Goal: Task Accomplishment & Management: Use online tool/utility

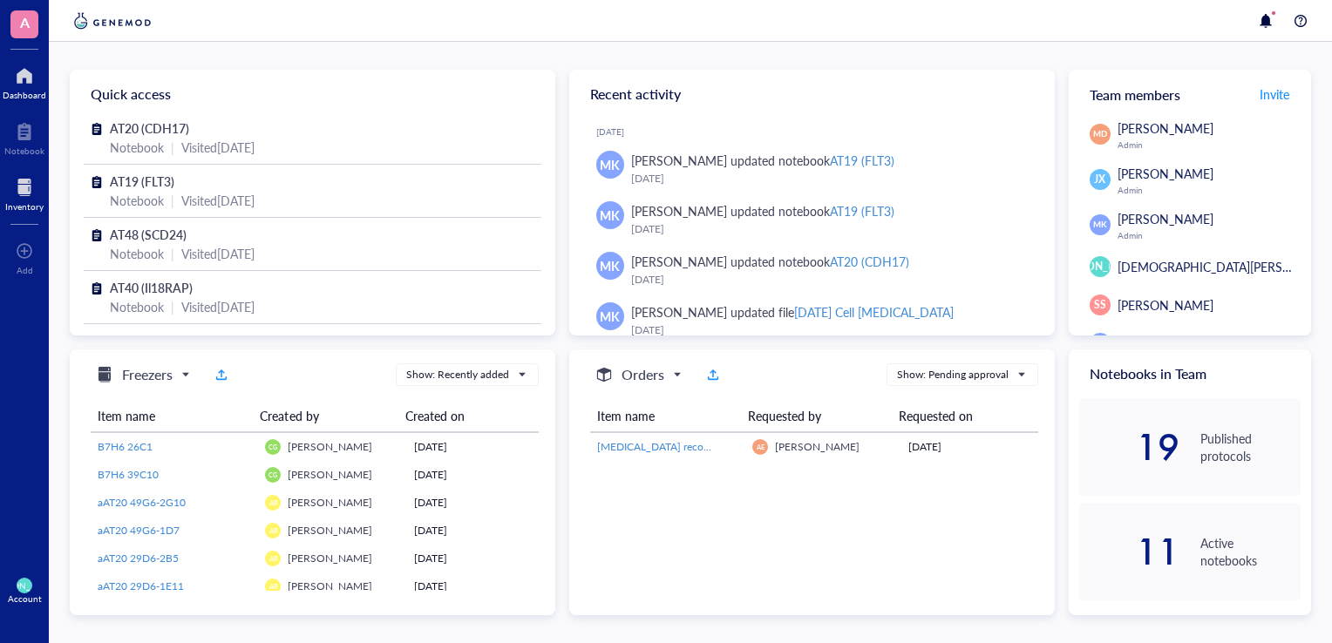
click at [15, 196] on div at bounding box center [24, 187] width 38 height 28
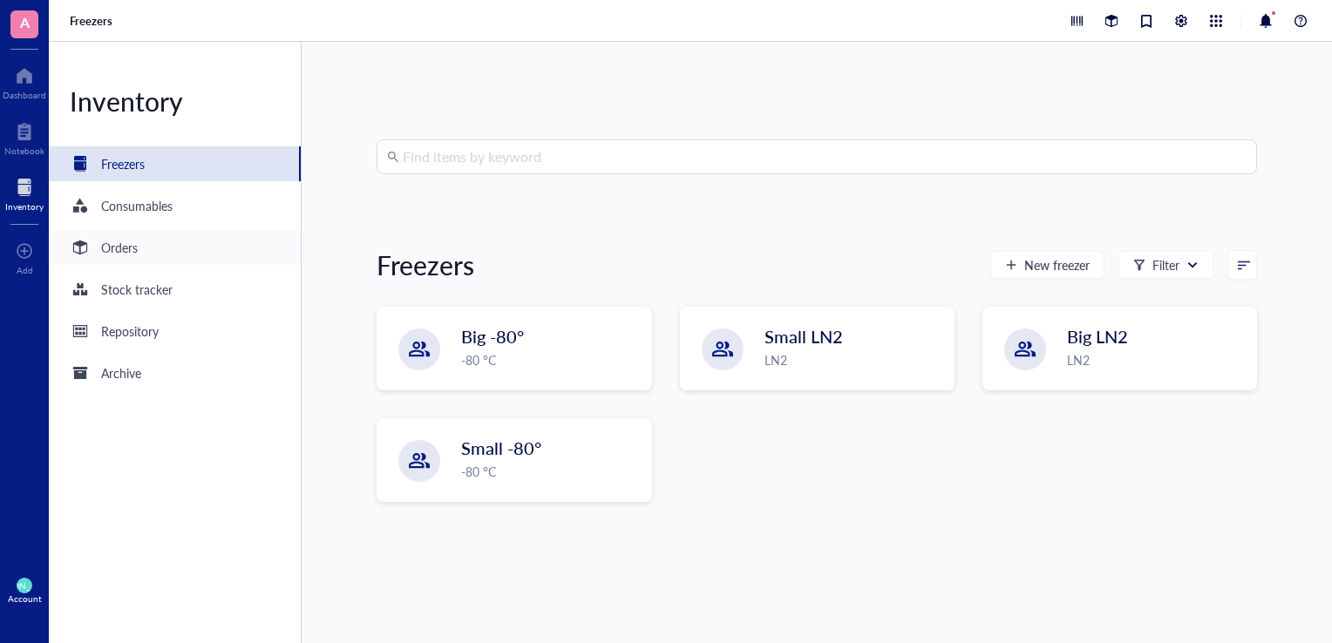
click at [129, 256] on div "Orders" at bounding box center [119, 247] width 37 height 19
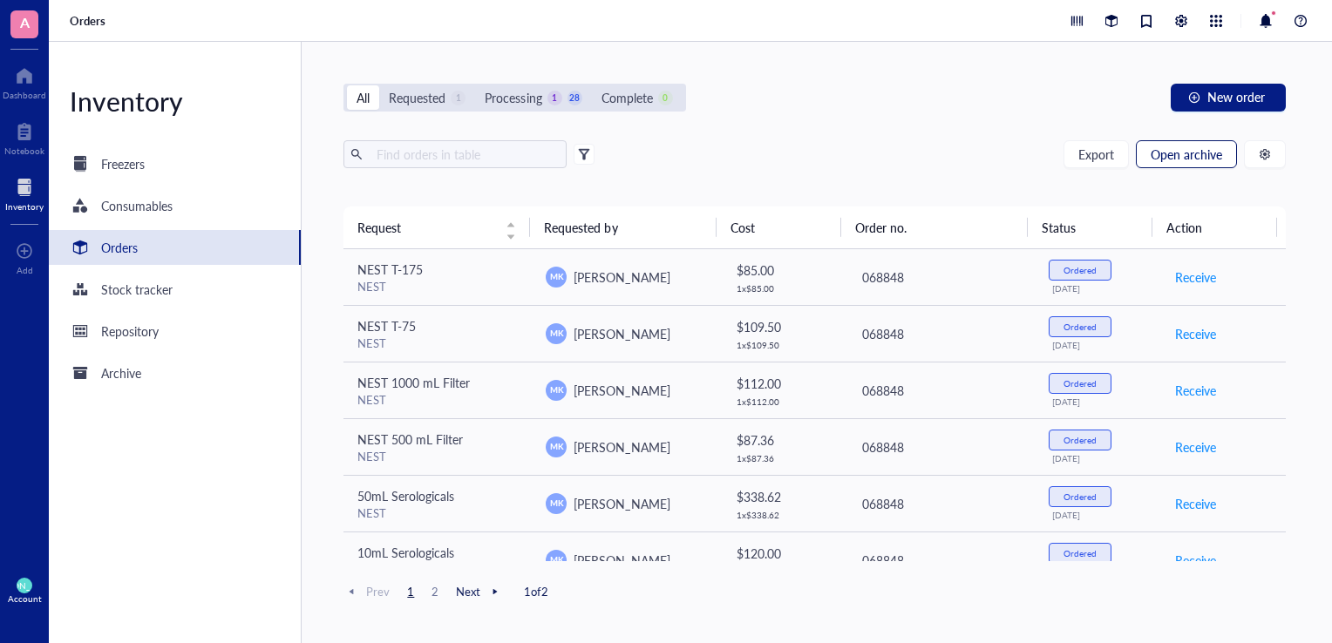
click at [1189, 160] on span "Open archive" at bounding box center [1186, 154] width 71 height 14
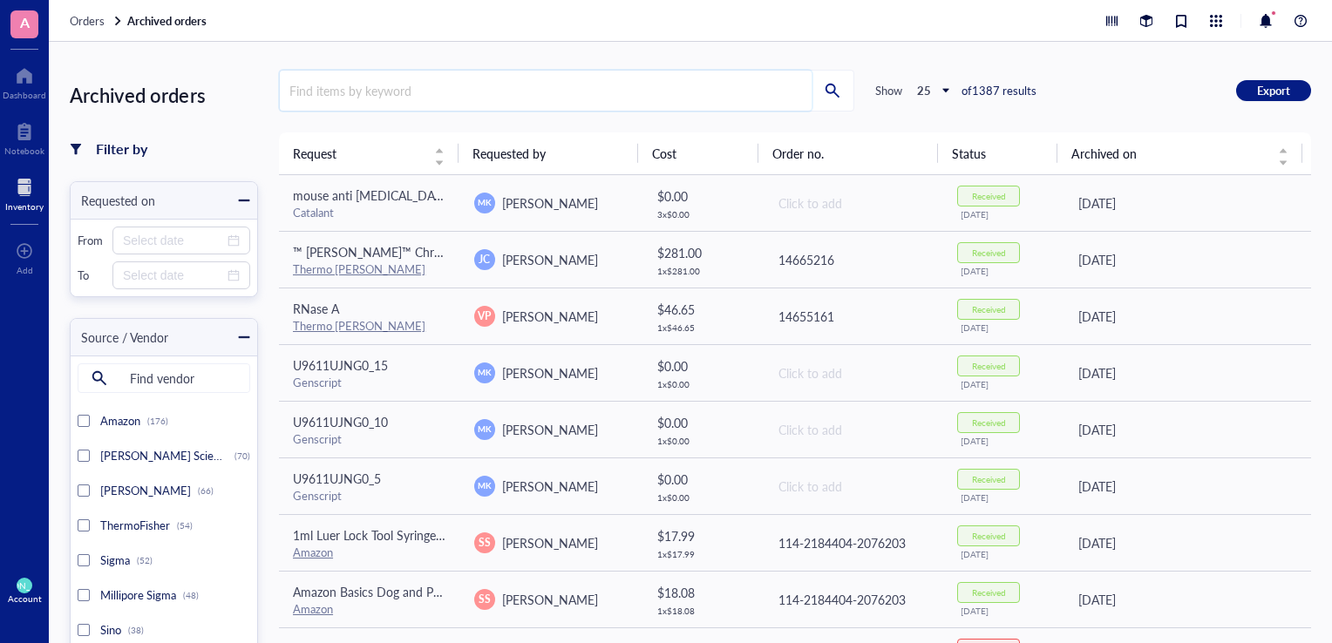
click at [730, 76] on input "search" at bounding box center [546, 91] width 532 height 40
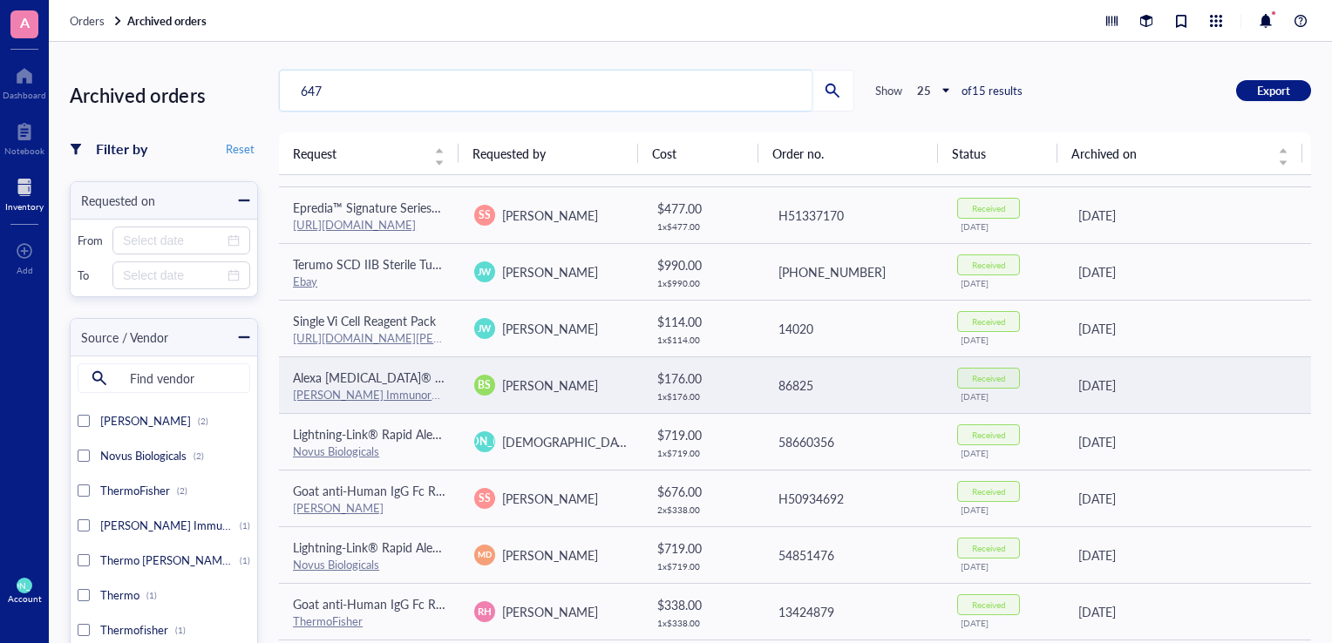
scroll to position [105, 0]
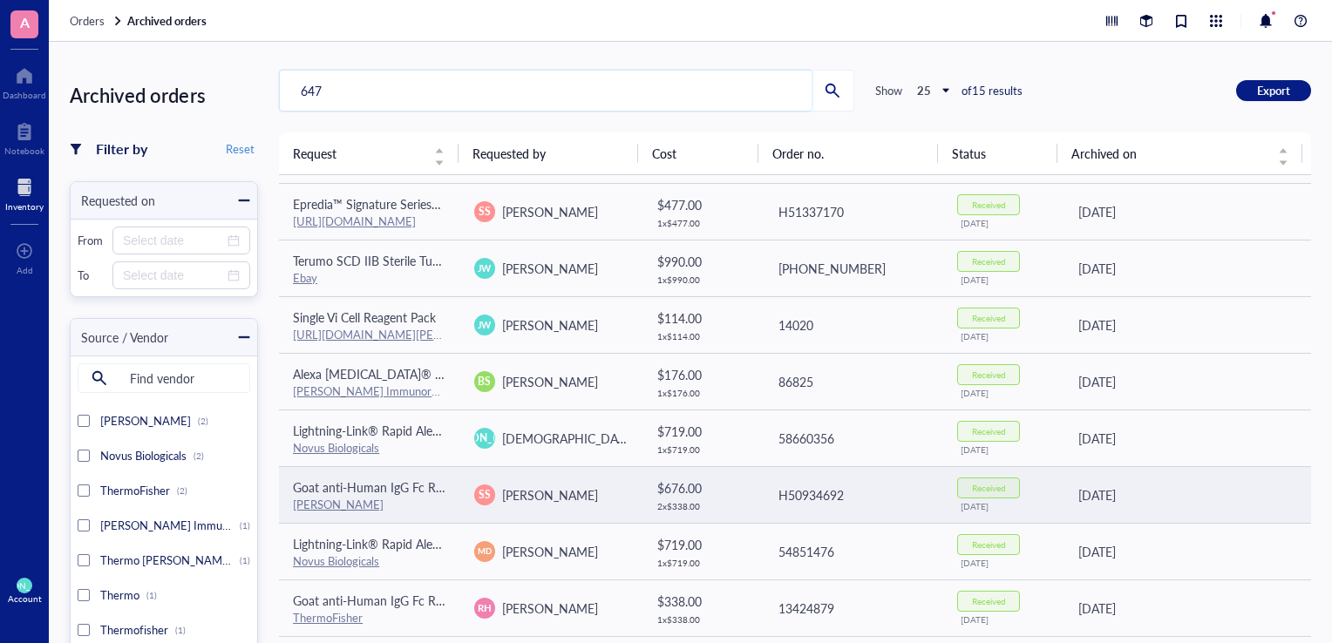
type input "647"
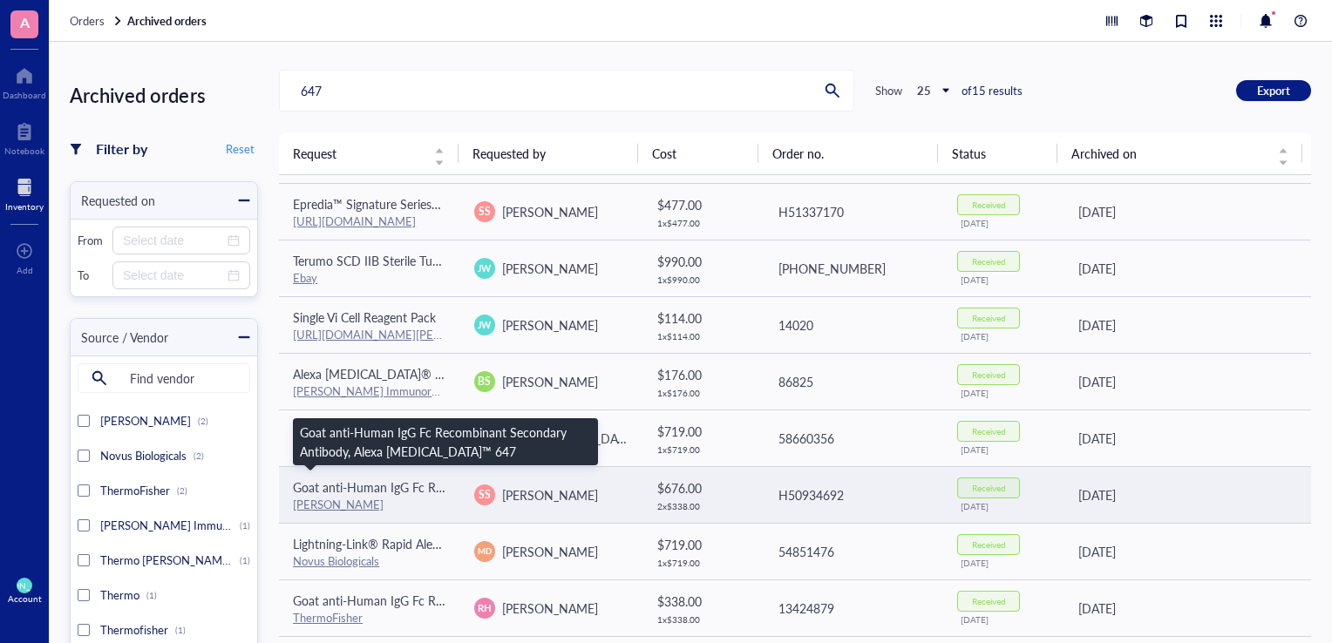
click at [393, 486] on span "Goat anti-Human IgG Fc Recombinant Secondary Antibody, Alexa [MEDICAL_DATA]™ 647" at bounding box center [536, 487] width 487 height 17
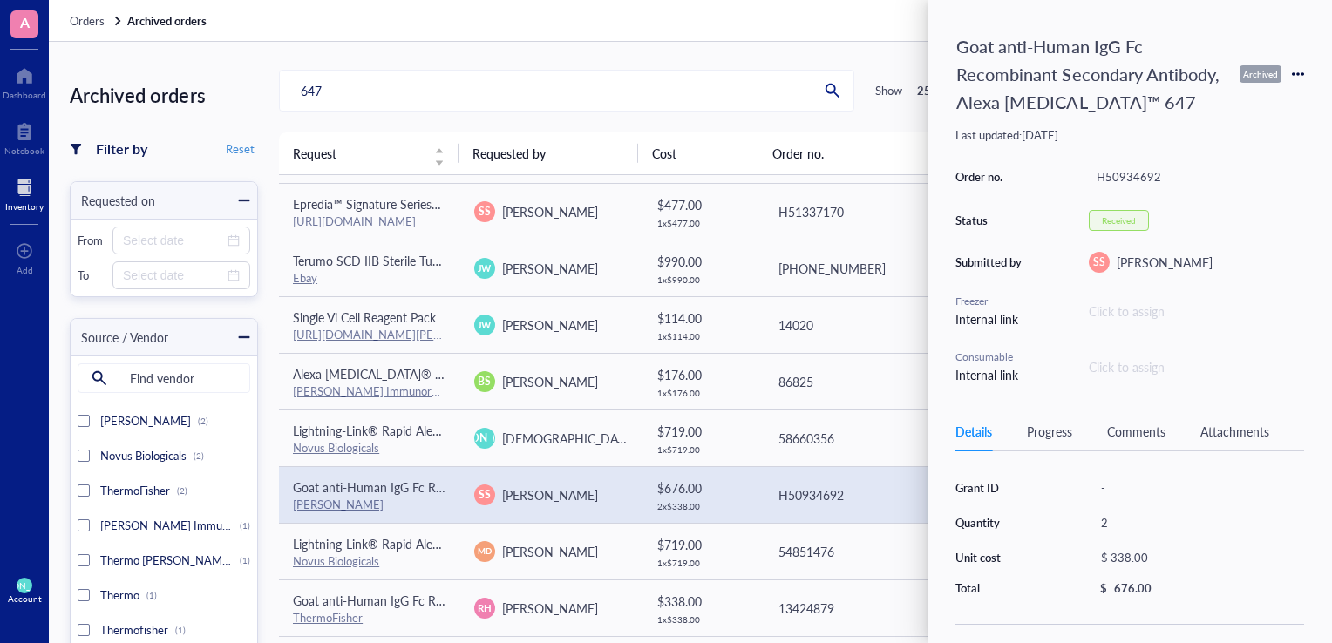
click at [1301, 71] on icon at bounding box center [1298, 74] width 12 height 12
click at [1256, 105] on span "Request again" at bounding box center [1236, 99] width 110 height 19
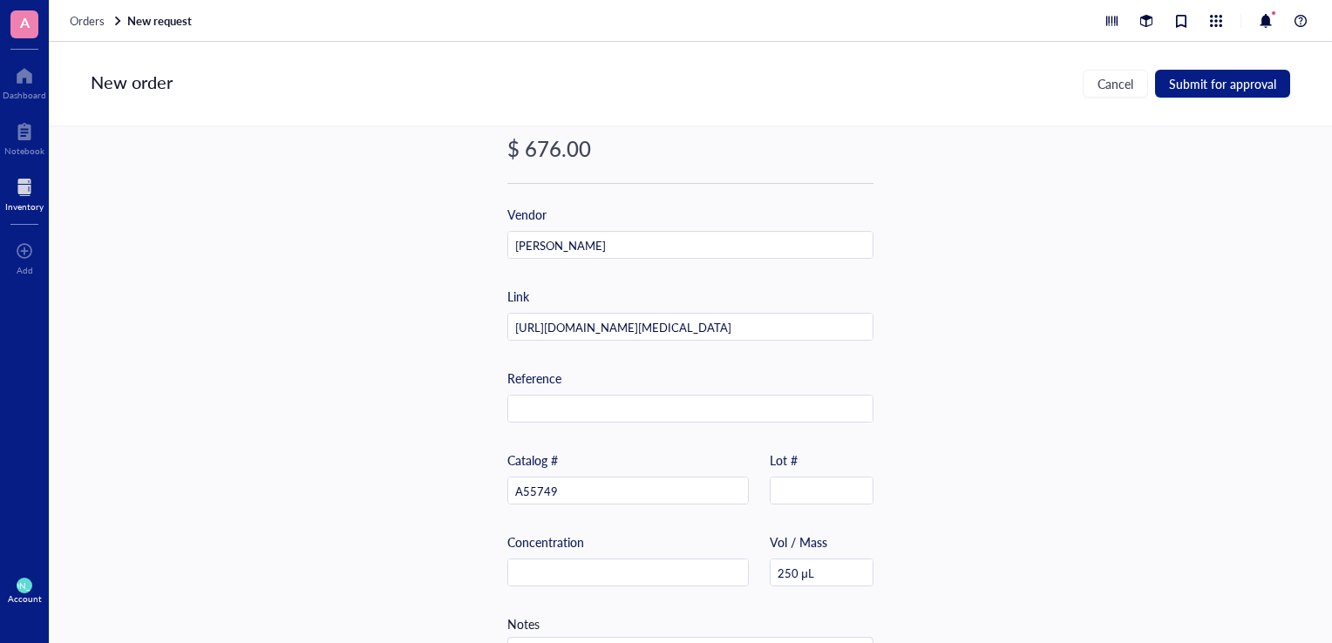
scroll to position [516, 0]
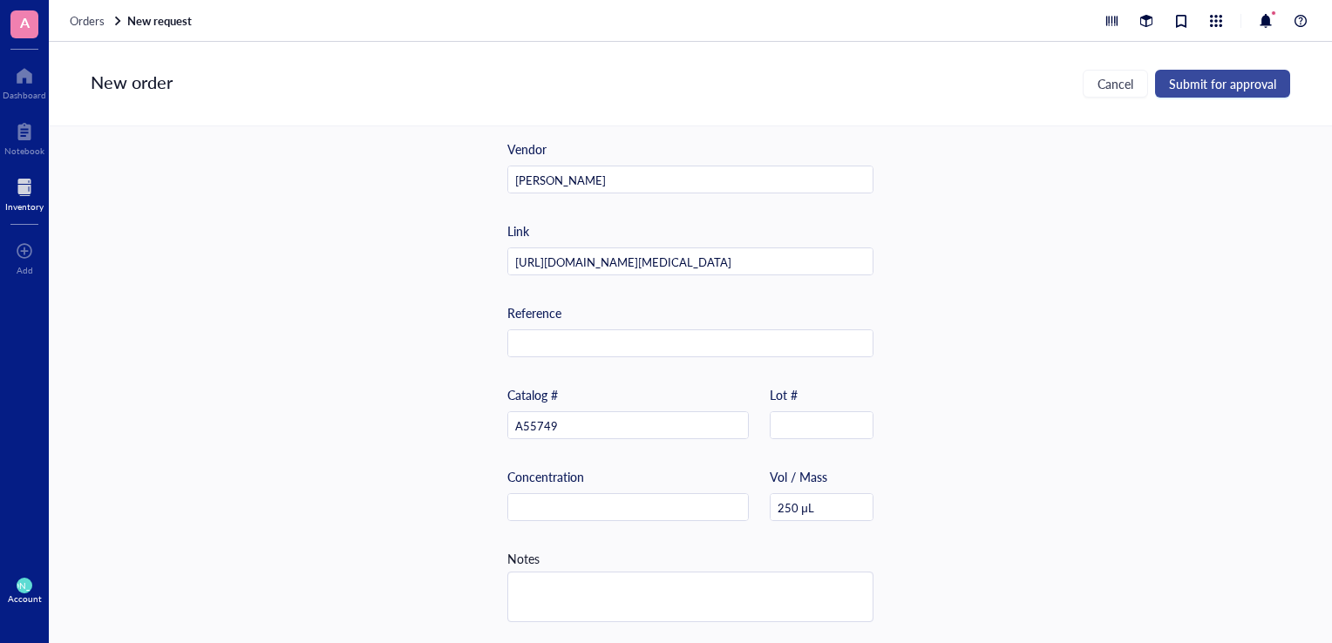
click at [1237, 78] on span "Submit for approval" at bounding box center [1222, 84] width 107 height 14
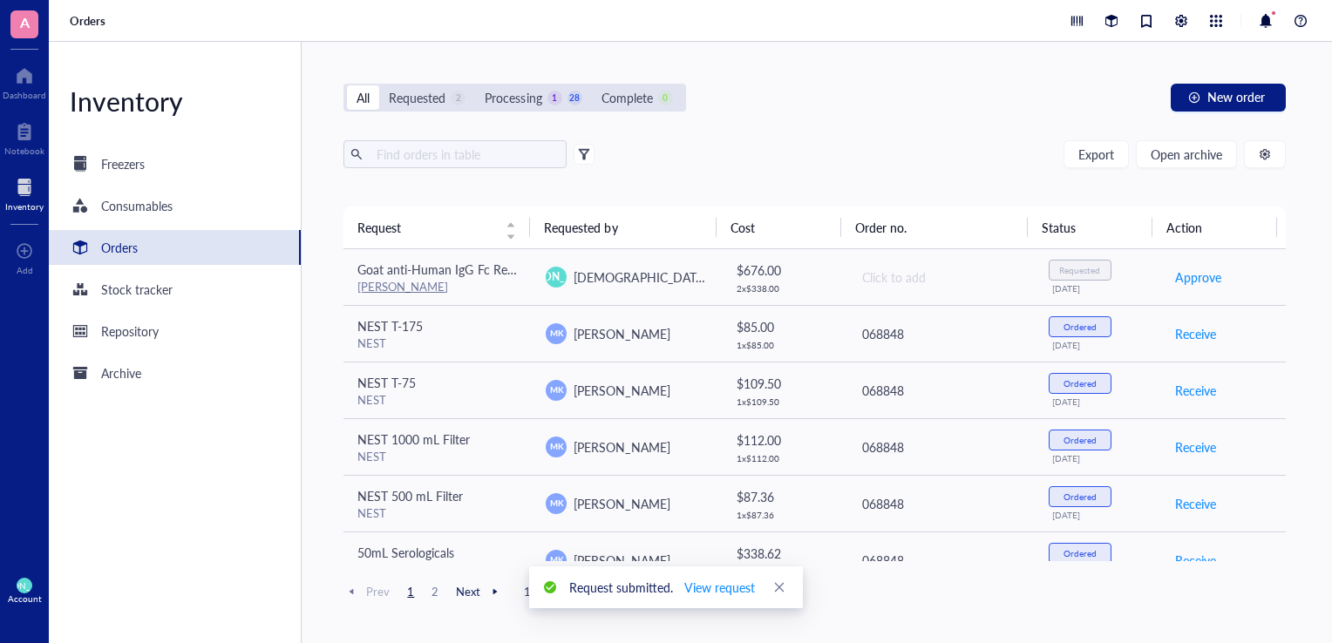
click at [909, 145] on div "Export Open archive" at bounding box center [814, 154] width 942 height 28
click at [863, 144] on div "Export Open archive" at bounding box center [814, 154] width 942 height 28
